Goal: Task Accomplishment & Management: Manage account settings

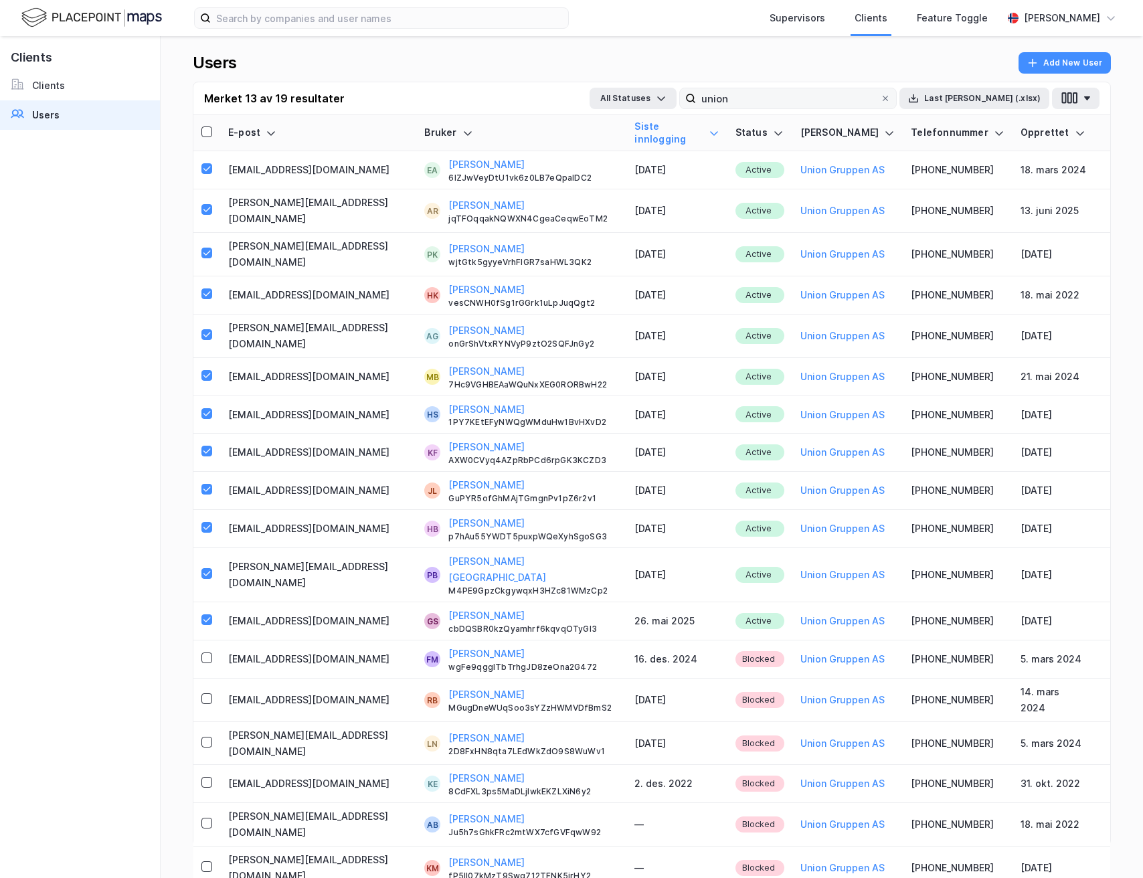
click at [791, 96] on input "union" at bounding box center [788, 98] width 184 height 20
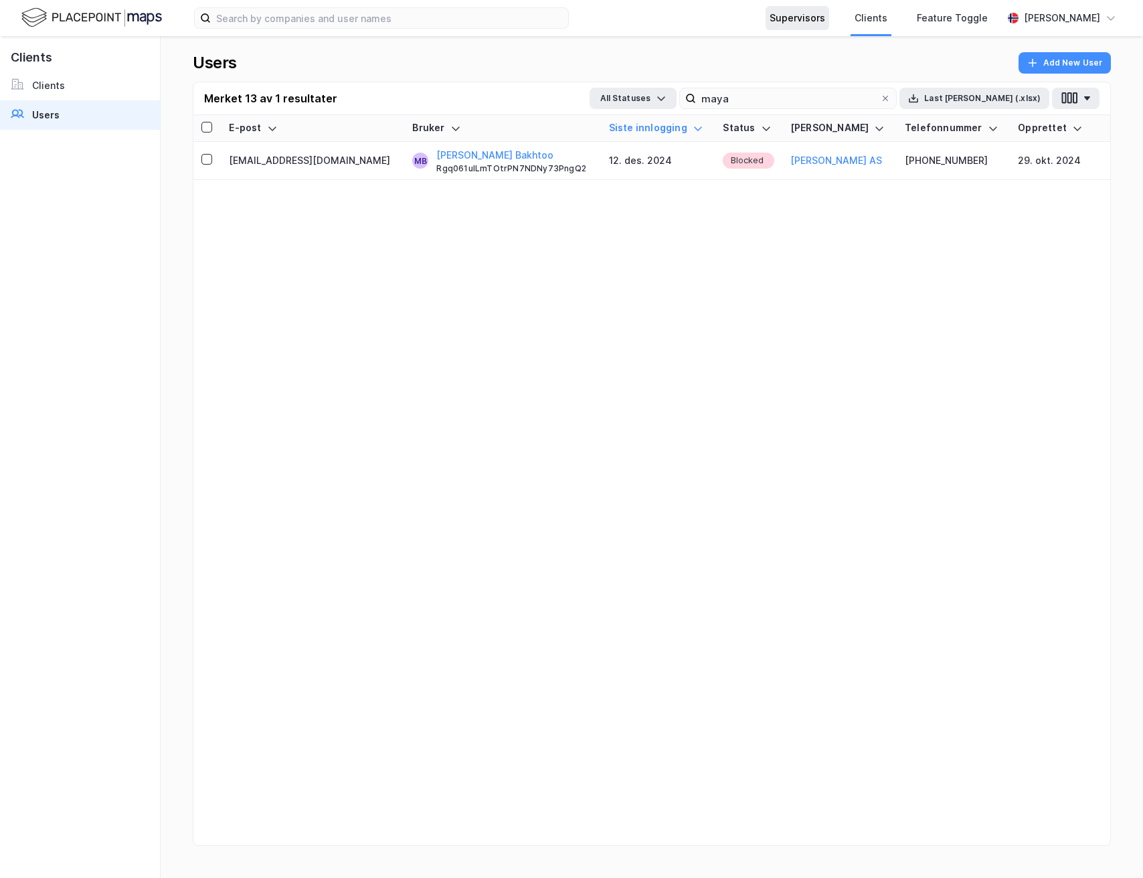
type input "maya"
click at [605, 159] on td "12. des. 2024" at bounding box center [658, 161] width 114 height 38
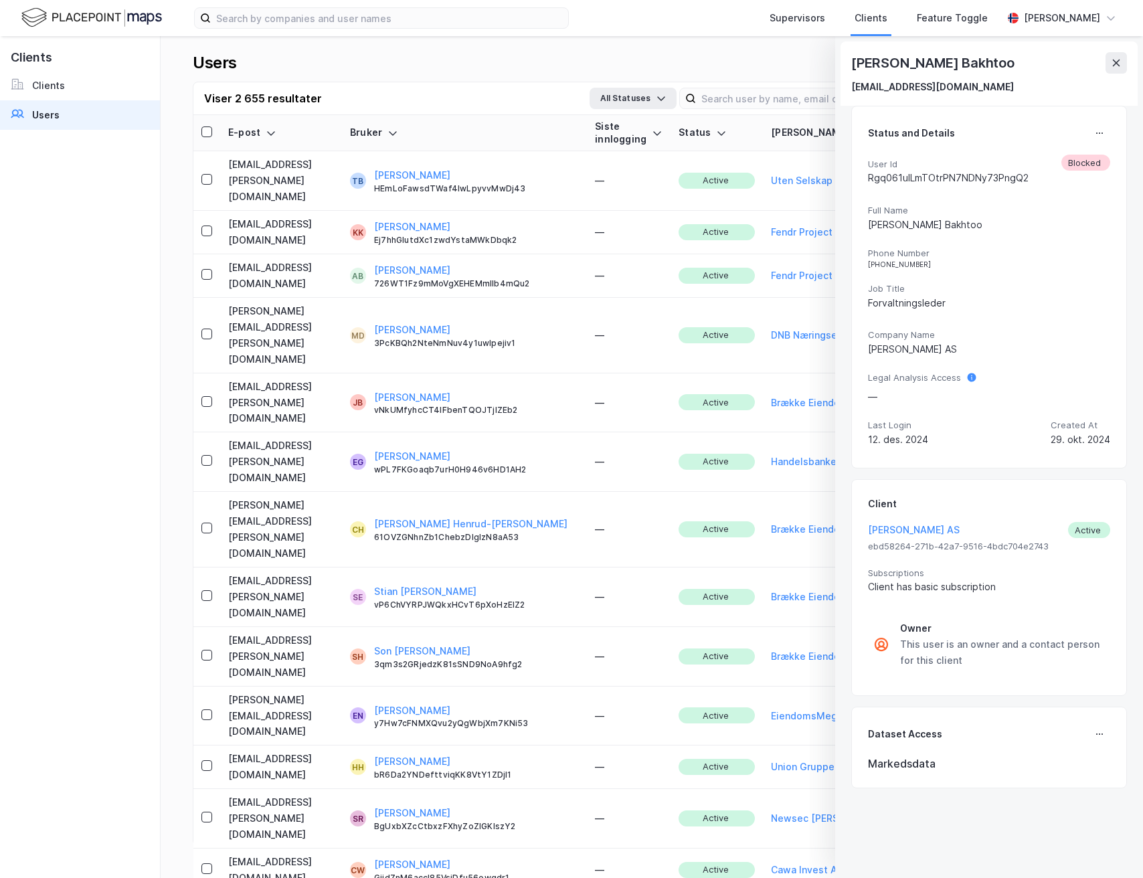
click at [1114, 62] on icon at bounding box center [1116, 63] width 7 height 7
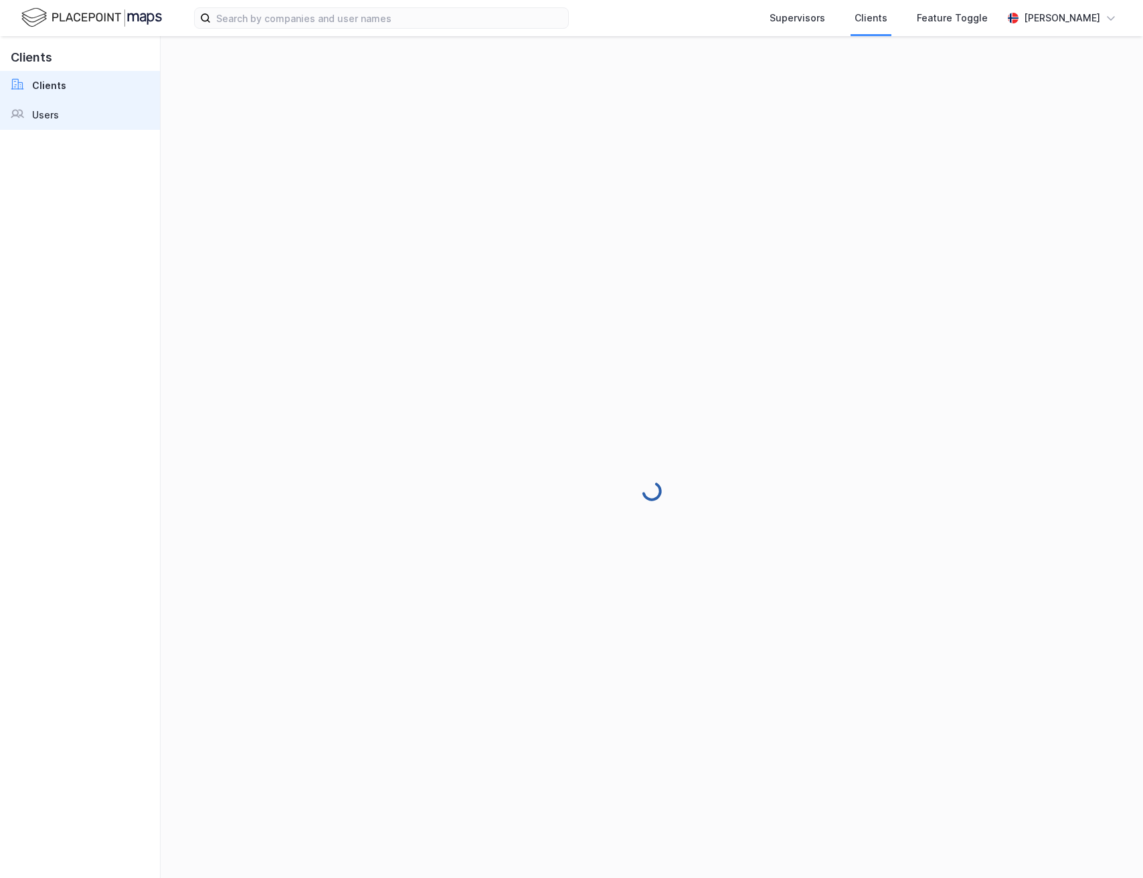
click at [66, 110] on link "Users" at bounding box center [80, 114] width 160 height 29
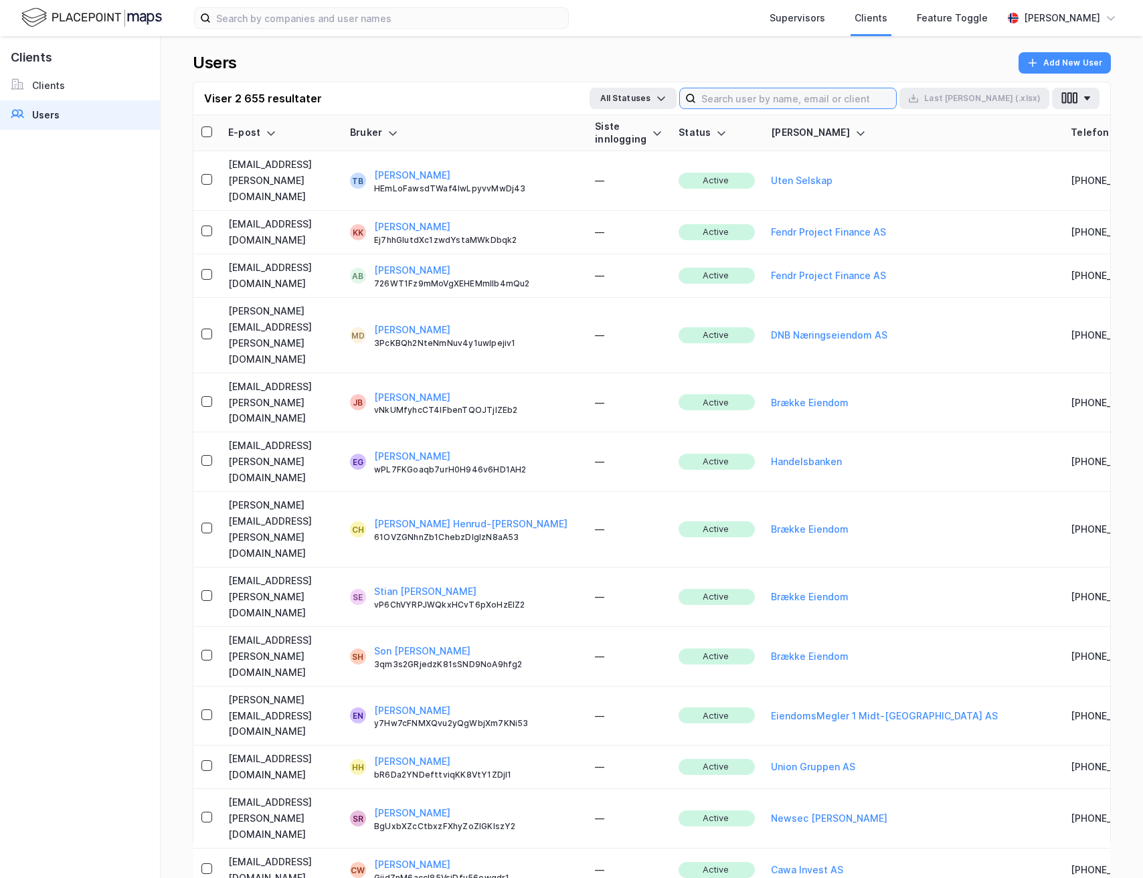
click at [891, 102] on input at bounding box center [796, 98] width 200 height 20
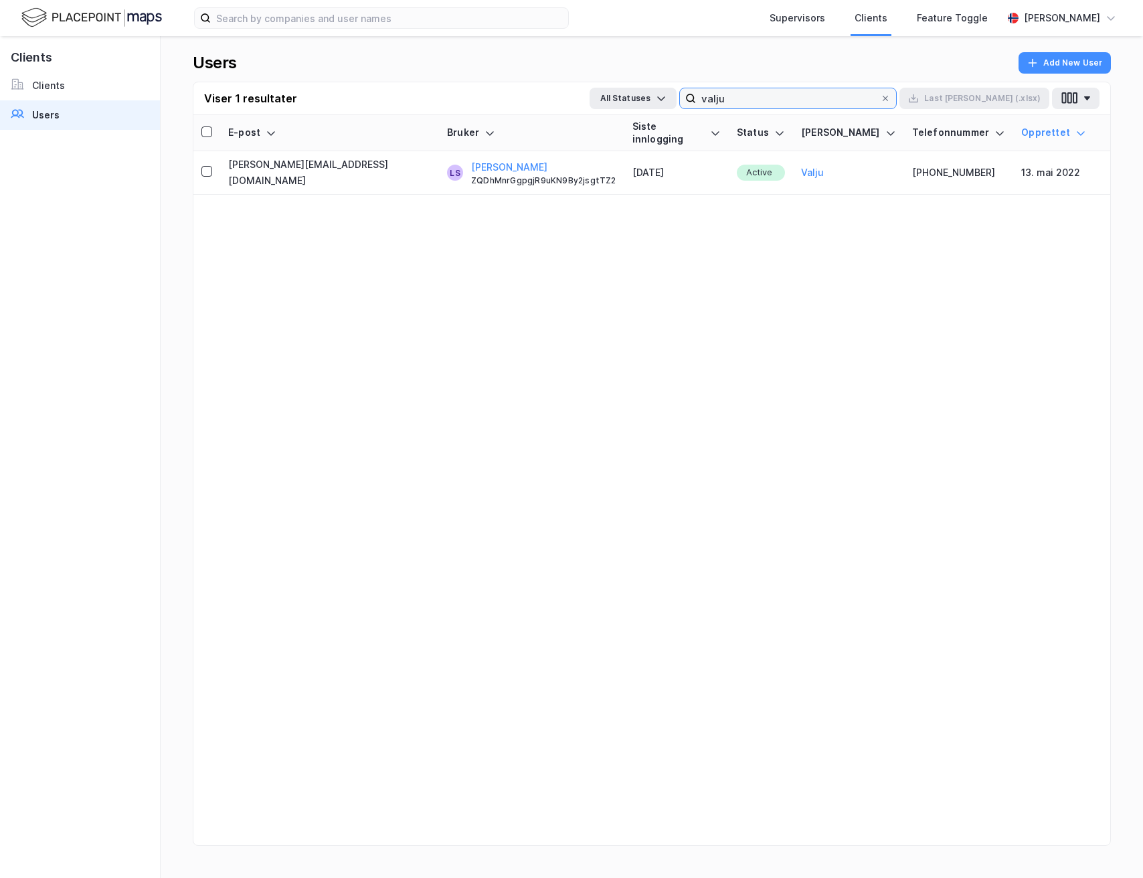
click at [768, 100] on input "valju" at bounding box center [788, 98] width 184 height 20
click at [773, 100] on input "valju" at bounding box center [788, 98] width 184 height 20
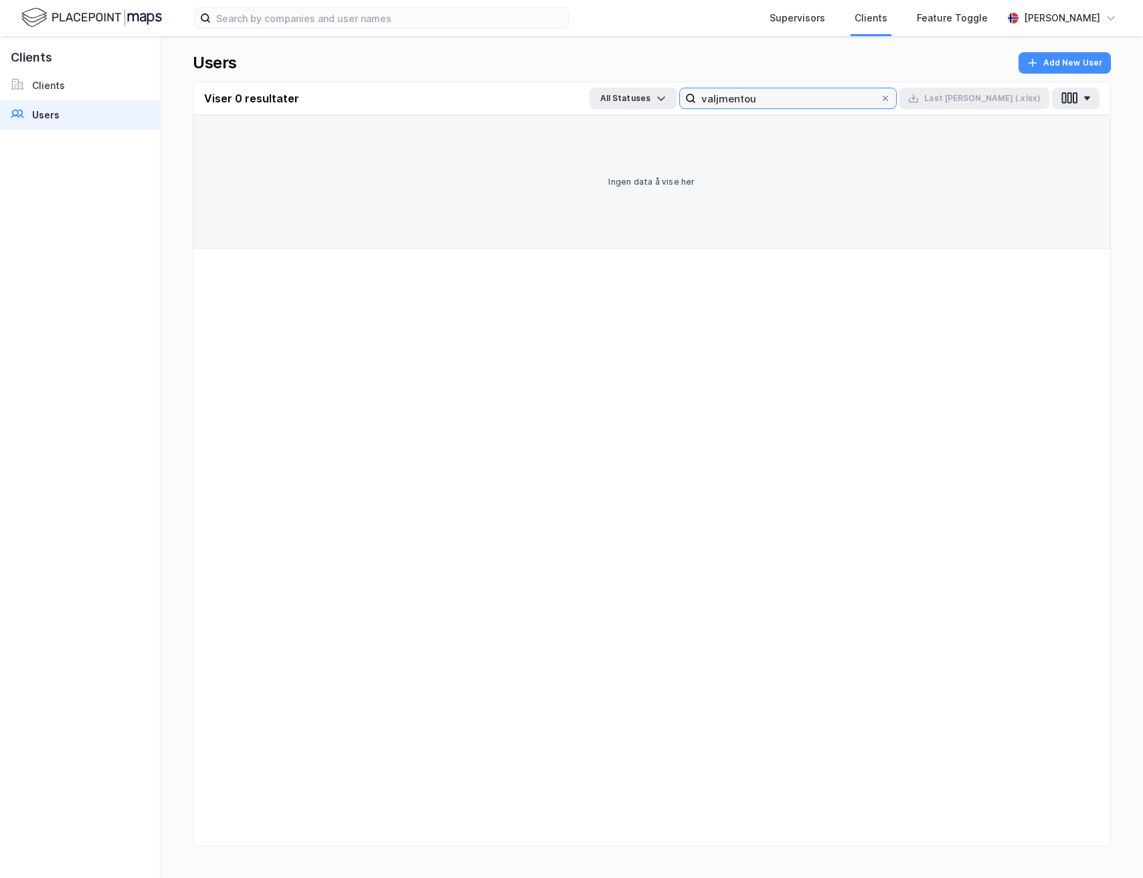
click at [843, 96] on input "valjmentou" at bounding box center [788, 98] width 184 height 20
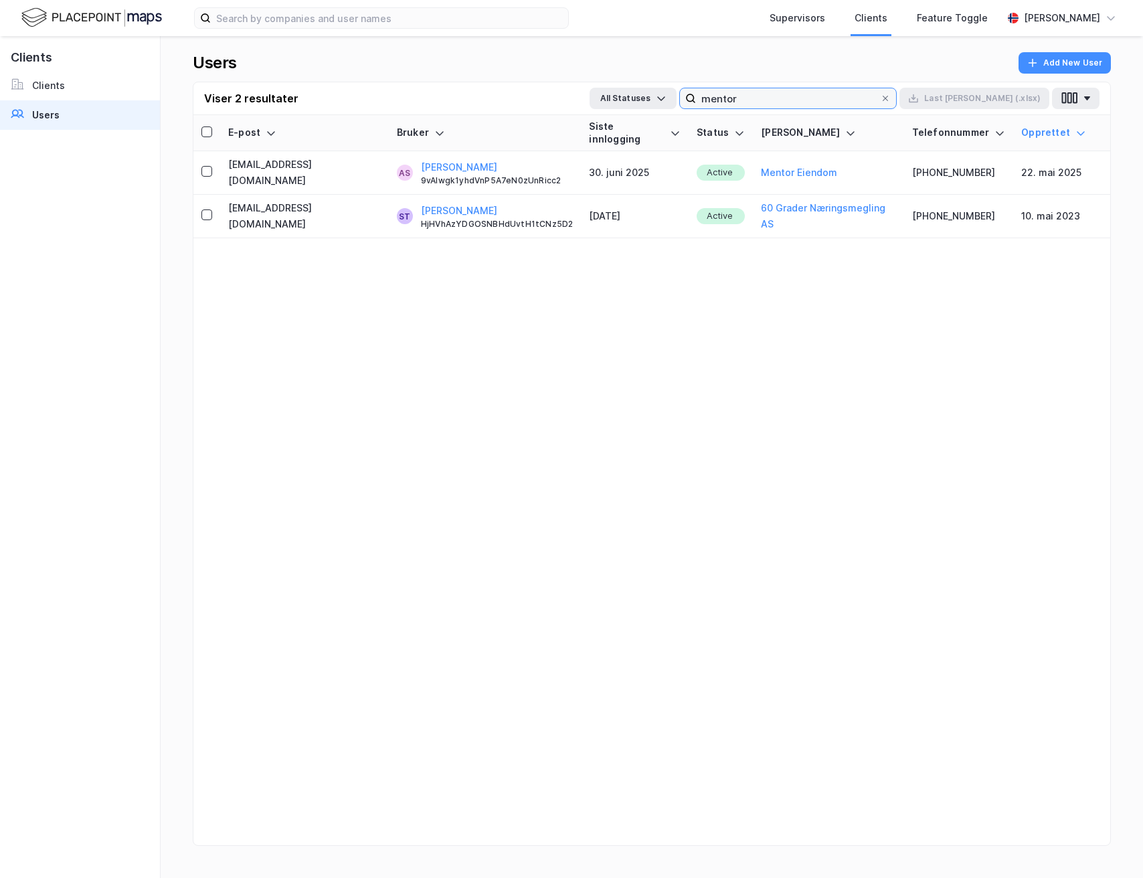
click at [818, 92] on input "mentor" at bounding box center [788, 98] width 184 height 20
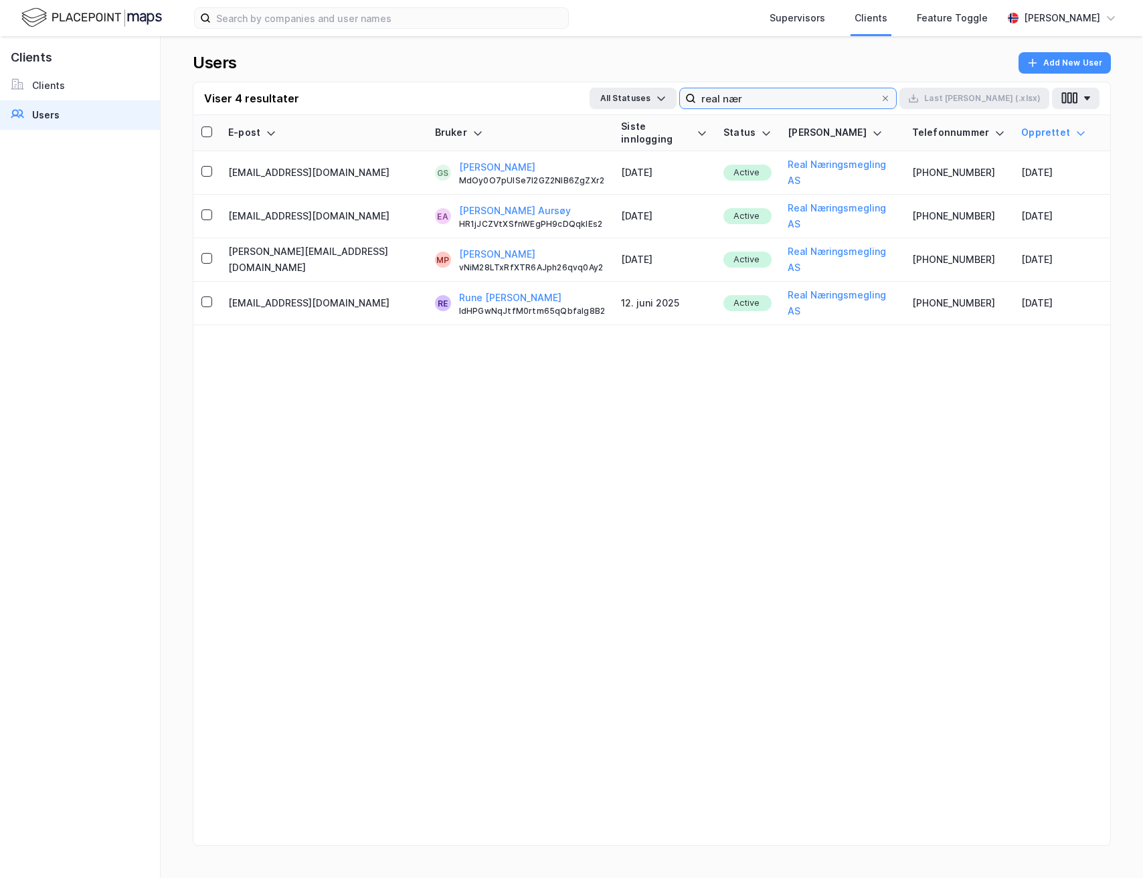
type input "real nær"
